Goal: Information Seeking & Learning: Learn about a topic

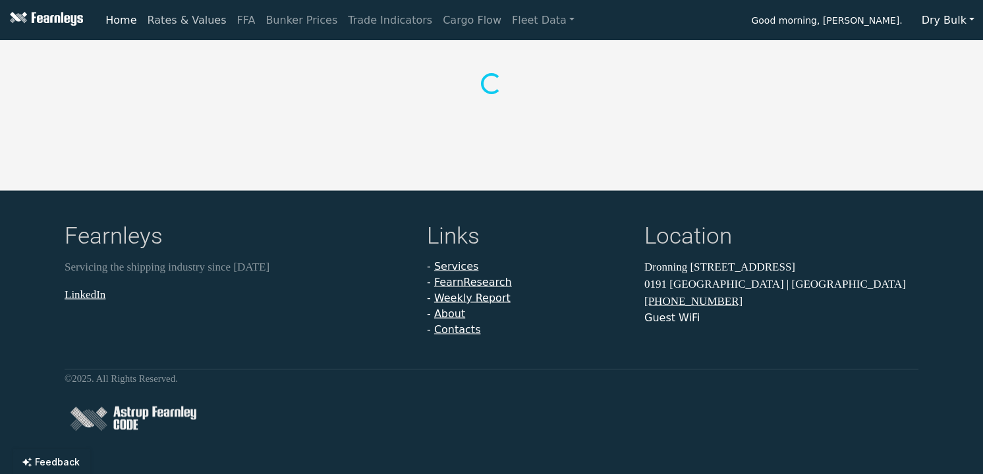
click at [199, 22] on link "Rates & Values" at bounding box center [187, 20] width 90 height 26
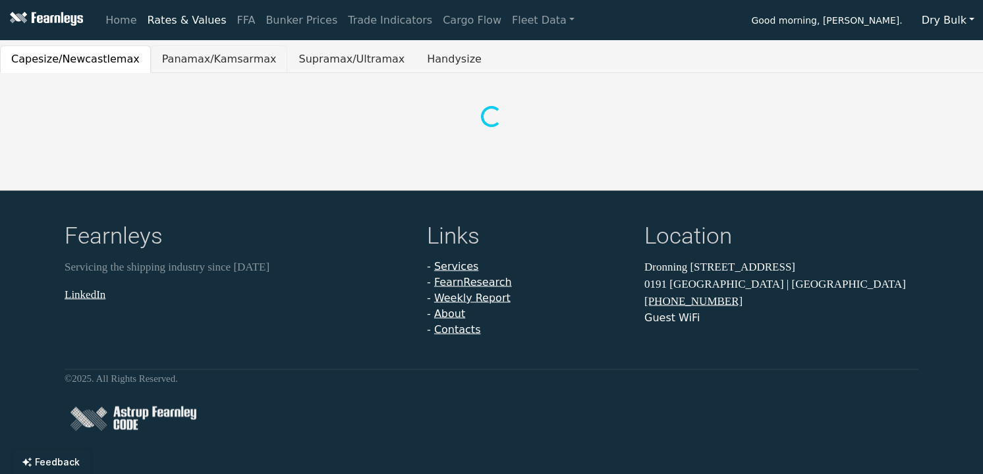
click at [190, 59] on button "Panamax/Kamsarmax" at bounding box center [219, 59] width 137 height 28
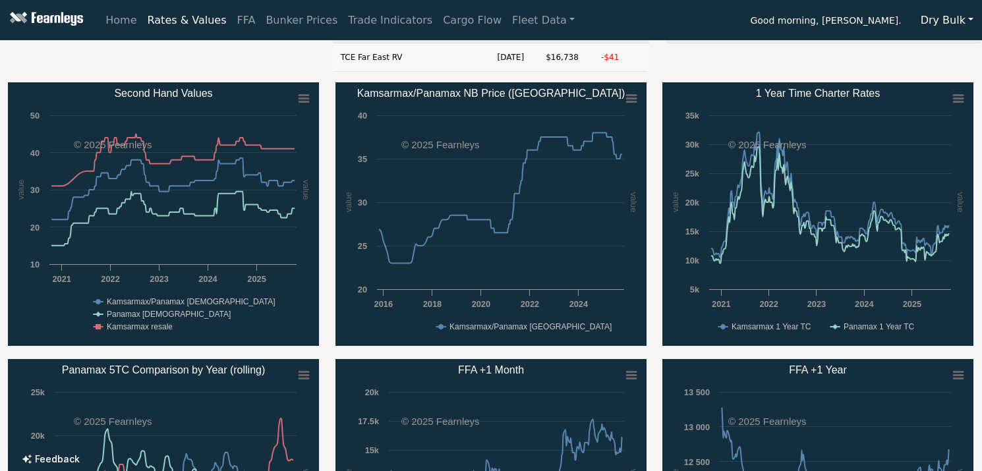
scroll to position [143, 0]
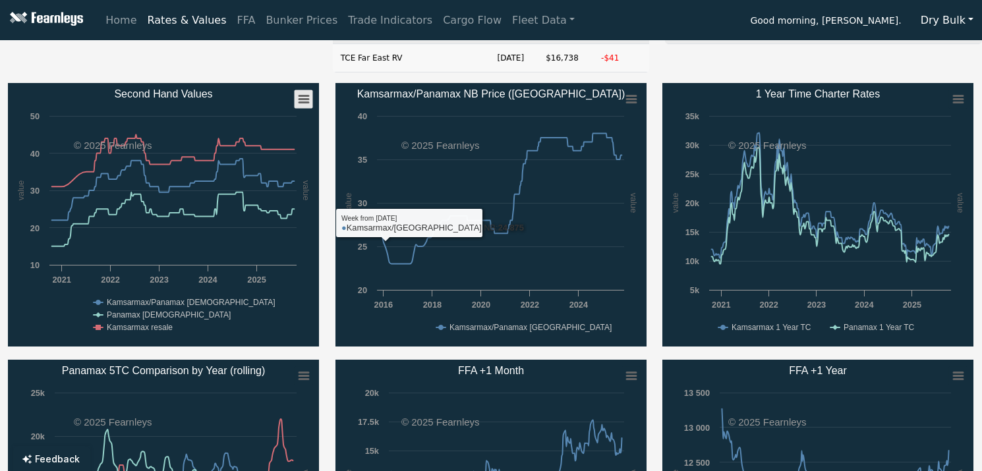
click at [304, 90] on rect "Second Hand Values" at bounding box center [303, 99] width 18 height 18
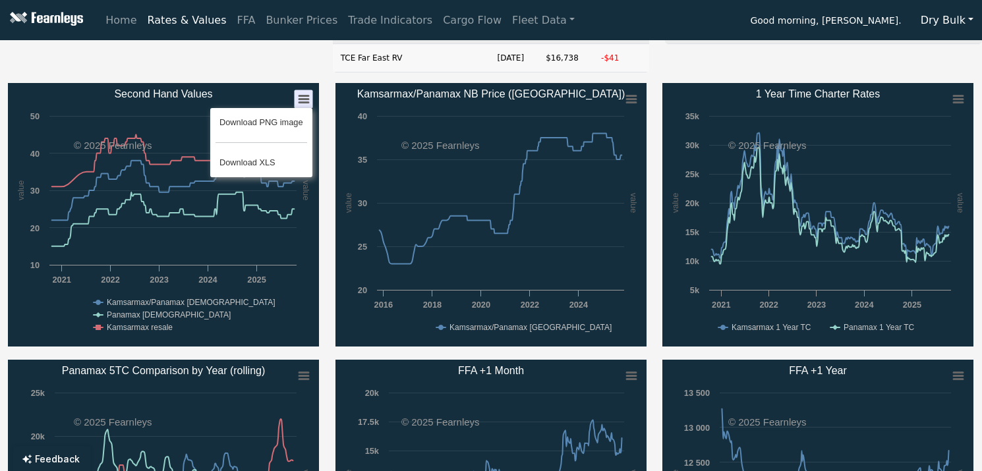
click at [289, 69] on div "1 Year T/C Date Value Change Panamax 1 Year TC [DATE] $14,550 +$300 Kamsarmax 1…" at bounding box center [158, 6] width 333 height 153
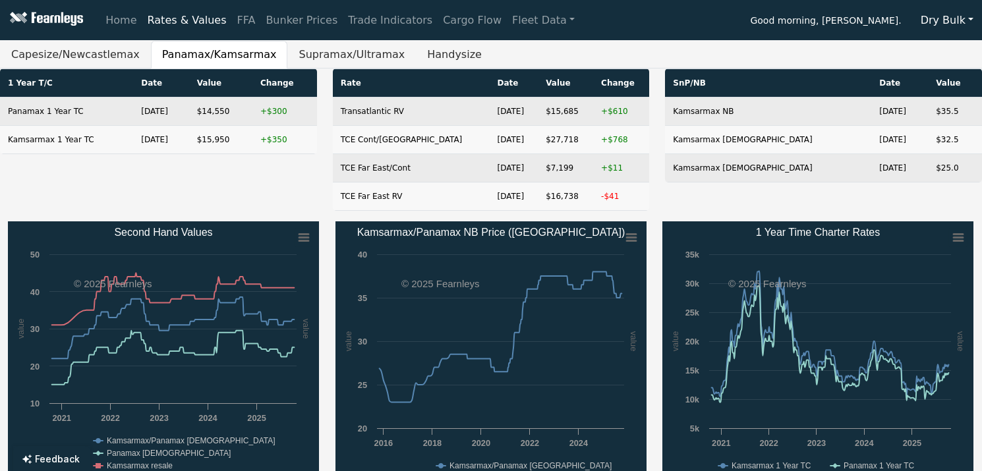
scroll to position [0, 0]
